Goal: Task Accomplishment & Management: Use online tool/utility

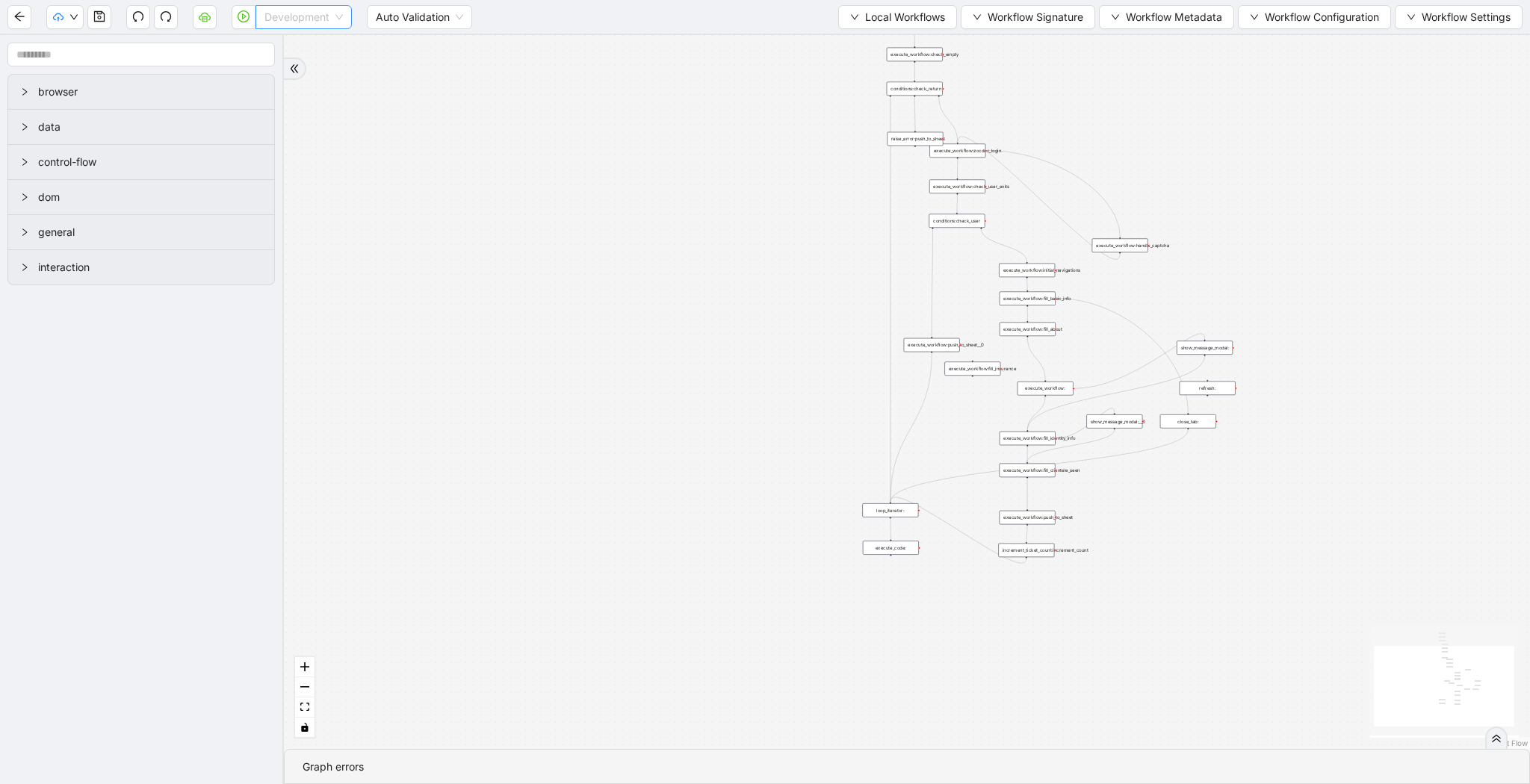
click at [287, 16] on span "Development" at bounding box center [303, 17] width 78 height 22
click at [274, 69] on div "Production" at bounding box center [304, 70] width 73 height 16
click at [240, 22] on icon "play-circle" at bounding box center [243, 16] width 12 height 12
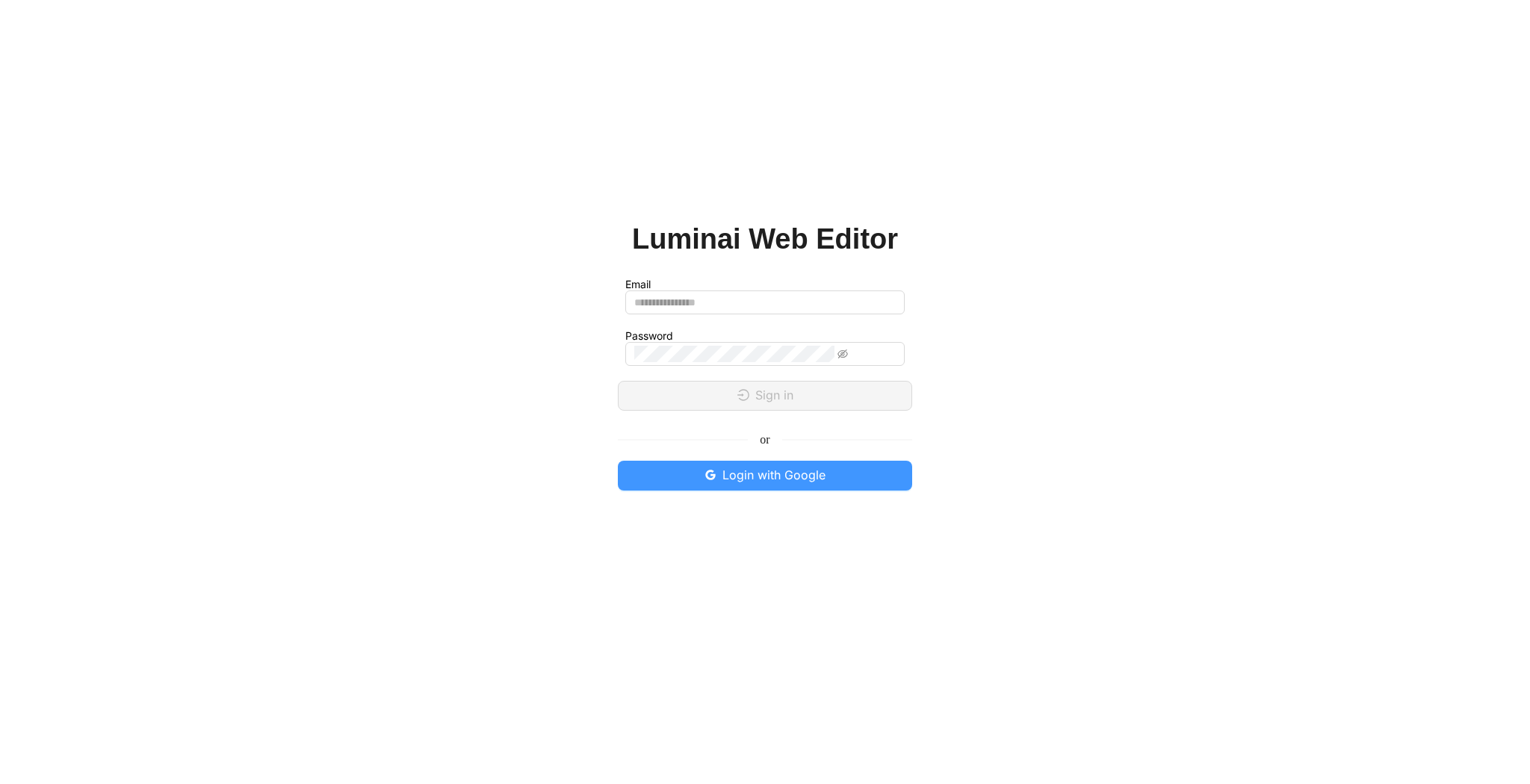
click at [806, 481] on span "Login with Google" at bounding box center [774, 475] width 103 height 19
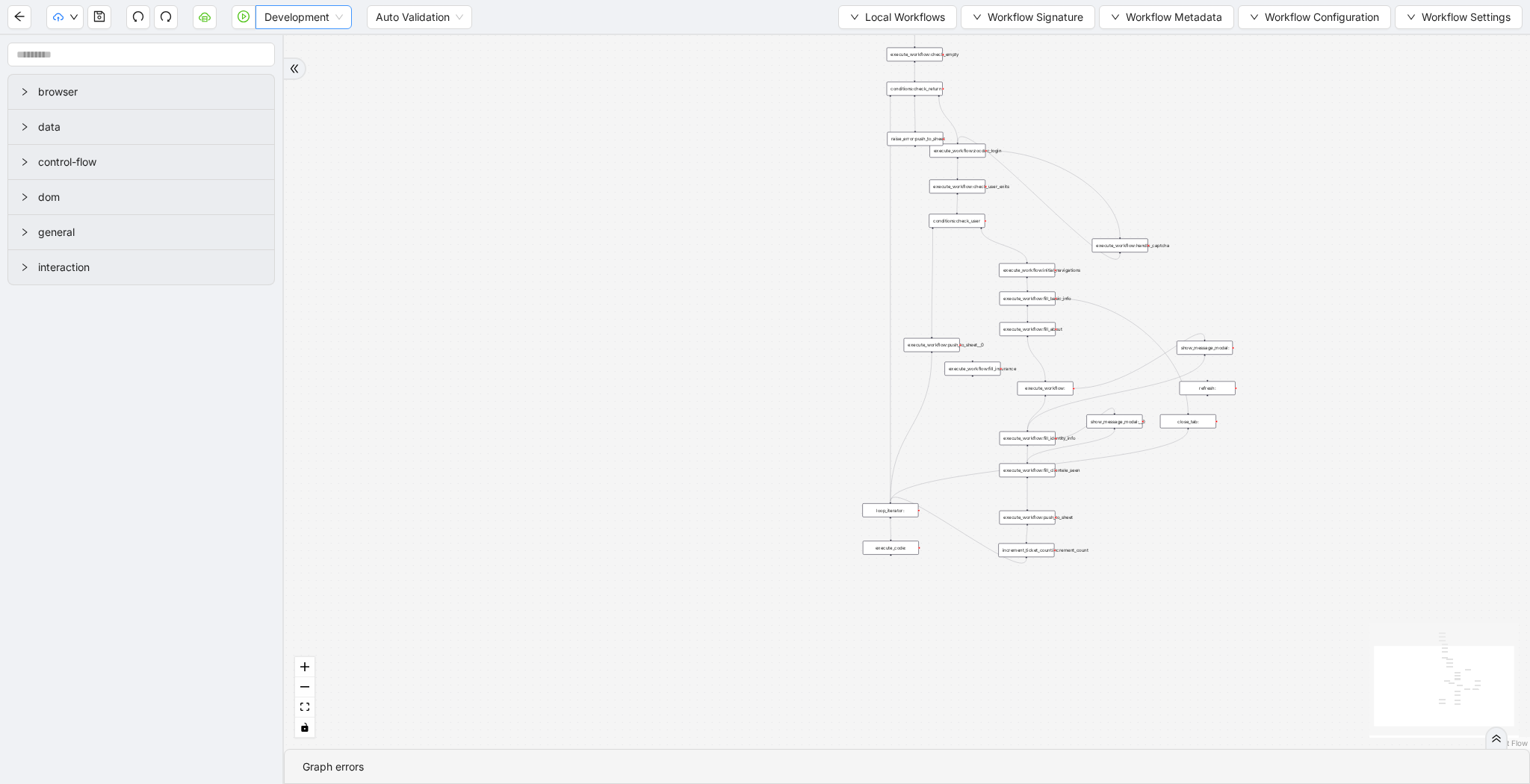
click at [331, 11] on span "Development" at bounding box center [303, 17] width 78 height 22
click at [314, 69] on div "Production" at bounding box center [304, 70] width 73 height 16
click at [234, 22] on button "button" at bounding box center [243, 17] width 24 height 24
click at [324, 21] on span "Development" at bounding box center [303, 17] width 78 height 22
click at [309, 74] on div "Production" at bounding box center [304, 70] width 73 height 16
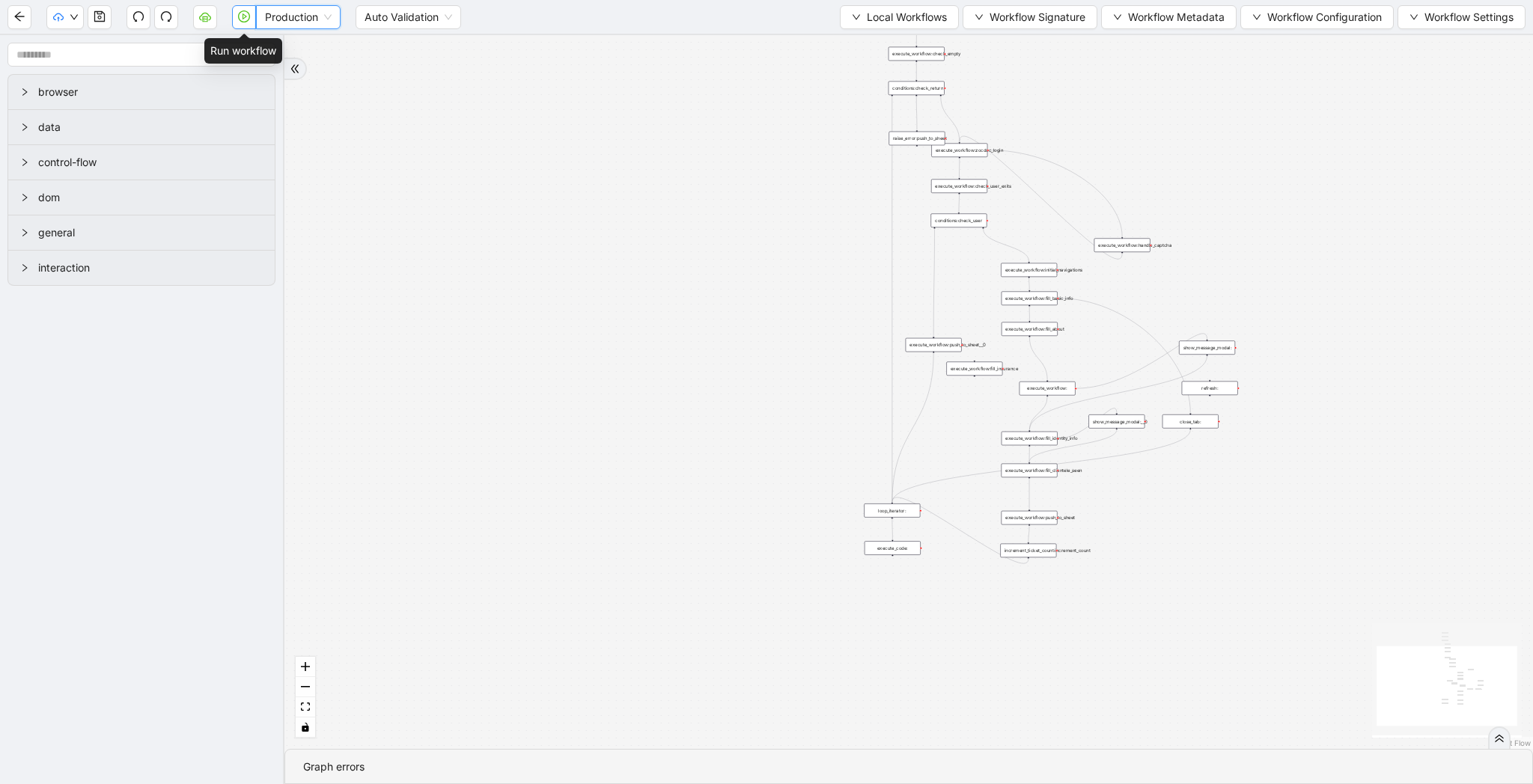
click at [250, 25] on button "button" at bounding box center [244, 17] width 24 height 24
